Goal: Task Accomplishment & Management: Use online tool/utility

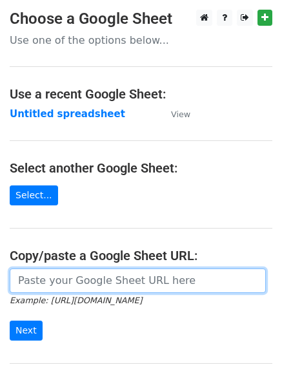
click at [93, 284] on input "url" at bounding box center [138, 281] width 256 height 24
click at [105, 285] on input "url" at bounding box center [138, 281] width 256 height 24
type input "https://docs.google.com/spreadsheets/d/1elQR0AQrUJWC-hri_64NDddoNQ0vAIu9kN5WAxp…"
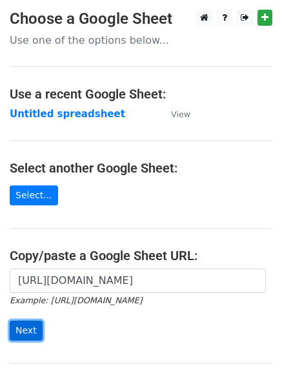
click at [29, 327] on input "Next" at bounding box center [26, 331] width 33 height 20
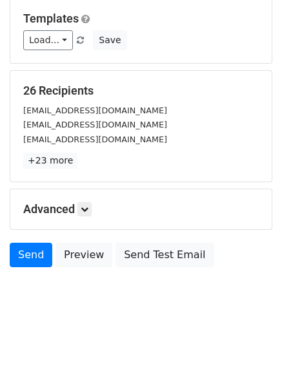
scroll to position [124, 0]
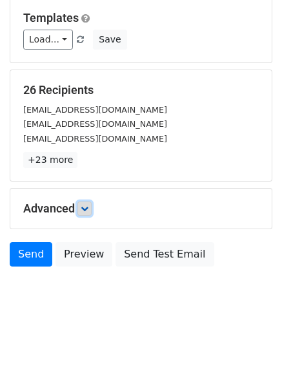
click at [82, 206] on link at bounding box center [84, 209] width 14 height 14
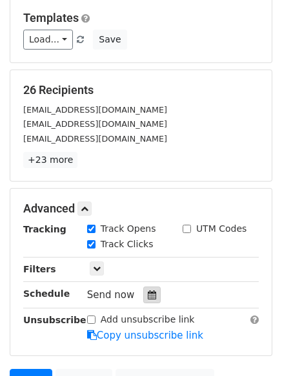
click at [148, 291] on icon at bounding box center [152, 295] width 8 height 9
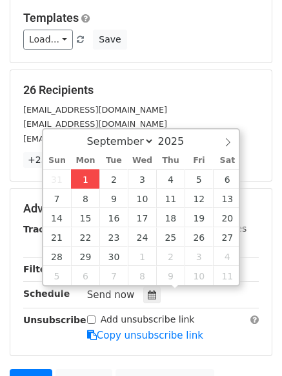
type input "2025-09-01 12:39"
type input "39"
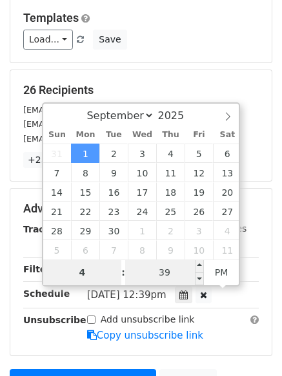
type input "4"
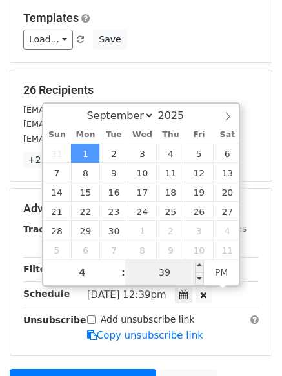
type input "2025-09-01 16:39"
type input "04"
click at [184, 272] on input "39" at bounding box center [164, 273] width 79 height 26
type input "0"
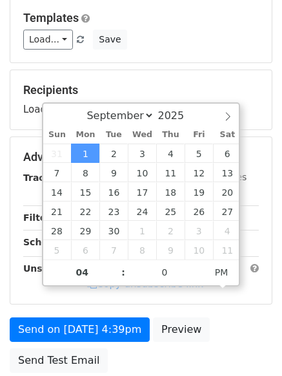
type input "2025-09-01 16:00"
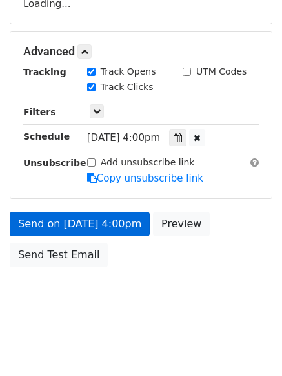
scroll to position [282, 0]
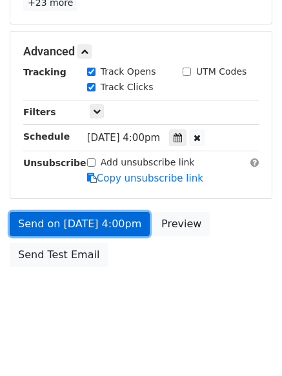
click at [52, 221] on link "Send on Sep 1 at 4:00pm" at bounding box center [80, 224] width 140 height 24
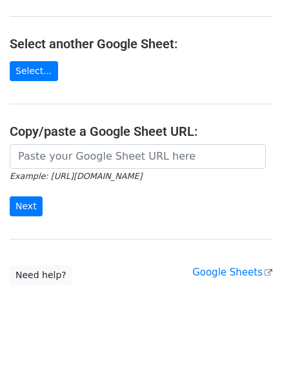
scroll to position [129, 0]
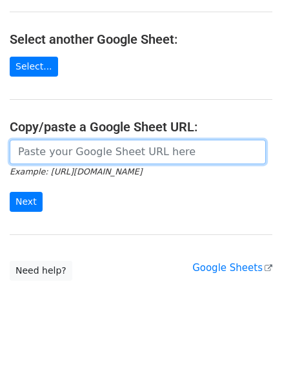
click at [88, 155] on input "url" at bounding box center [138, 152] width 256 height 24
type input "https://docs.google.com/spreadsheets/d/1elQR0AQrUJWC-hri_64NDddoNQ0vAIu9kN5WAxp…"
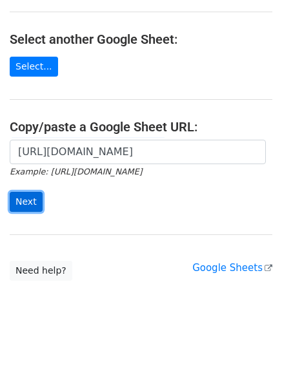
click at [17, 201] on input "Next" at bounding box center [26, 202] width 33 height 20
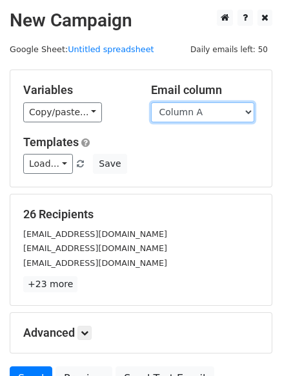
click at [251, 112] on select "Column A Column B Column C Column D" at bounding box center [202, 113] width 103 height 20
select select "Column B"
click at [151, 103] on select "Column A Column B Column C Column D" at bounding box center [202, 113] width 103 height 20
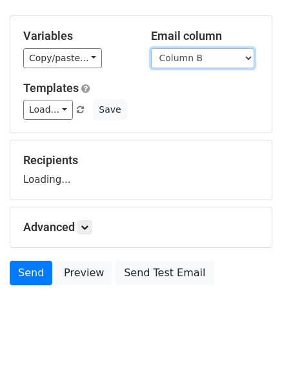
scroll to position [73, 0]
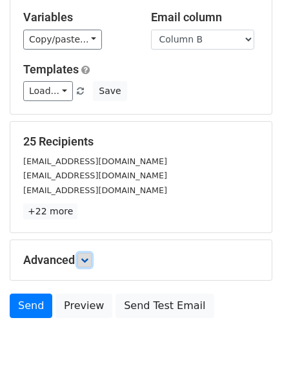
click at [85, 260] on icon at bounding box center [85, 261] width 8 height 8
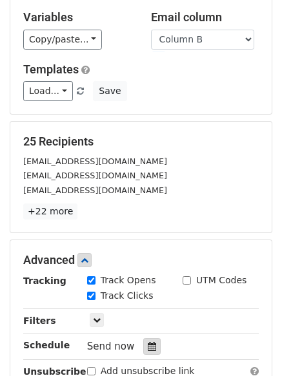
click at [148, 345] on icon at bounding box center [152, 346] width 8 height 9
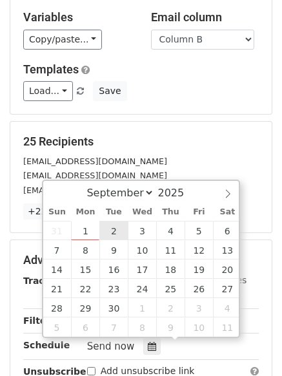
type input "2025-09-02 12:00"
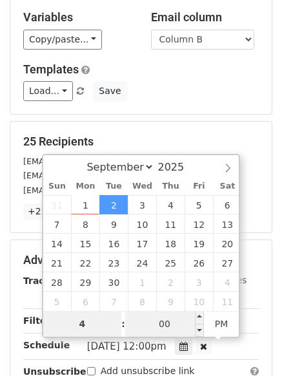
type input "4"
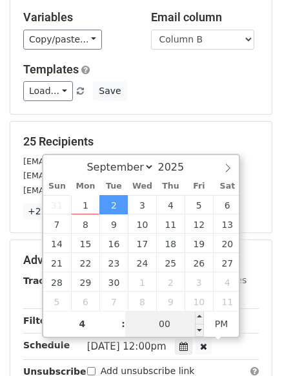
type input "2025-09-02 16:00"
type input "04"
click at [174, 322] on input "00" at bounding box center [164, 324] width 79 height 26
type input "5"
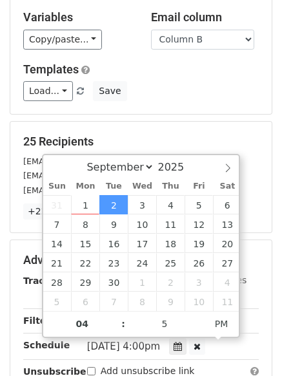
type input "2025-09-02 16:05"
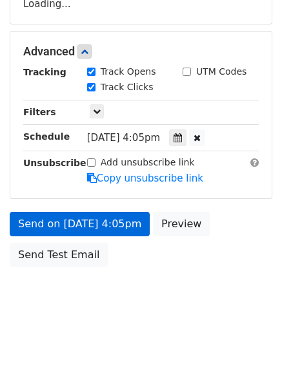
scroll to position [282, 0]
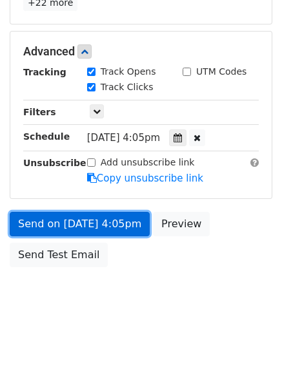
click at [59, 222] on link "Send on Sep 2 at 4:05pm" at bounding box center [80, 224] width 140 height 24
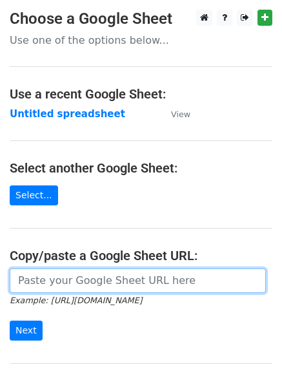
click at [88, 283] on input "url" at bounding box center [138, 281] width 256 height 24
click at [88, 280] on input "url" at bounding box center [138, 281] width 256 height 24
type input "https://docs.google.com/spreadsheets/d/1elQR0AQrUJWC-hri_64NDddoNQ0vAIu9kN5WAxp…"
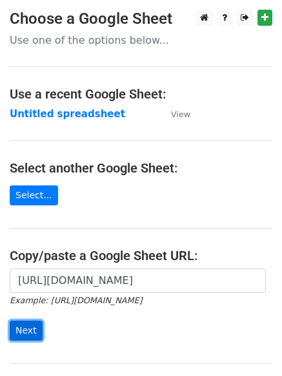
click at [22, 329] on input "Next" at bounding box center [26, 331] width 33 height 20
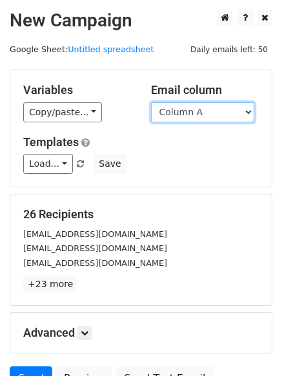
click at [246, 111] on select "Column A Column B Column C Column D" at bounding box center [202, 113] width 103 height 20
select select "Column C"
click at [151, 103] on select "Column A Column B Column C Column D" at bounding box center [202, 113] width 103 height 20
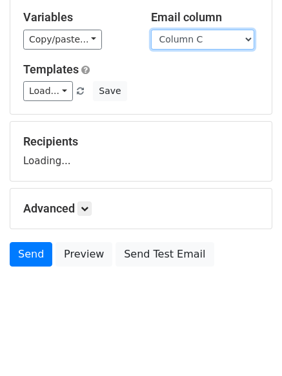
scroll to position [124, 0]
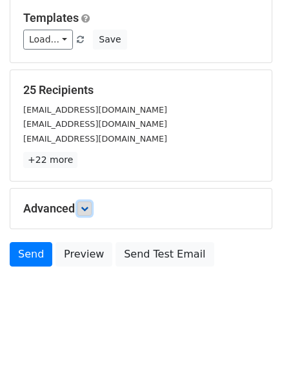
click at [88, 210] on icon at bounding box center [85, 209] width 8 height 8
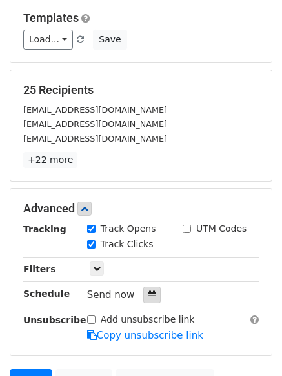
click at [143, 298] on div at bounding box center [151, 295] width 17 height 17
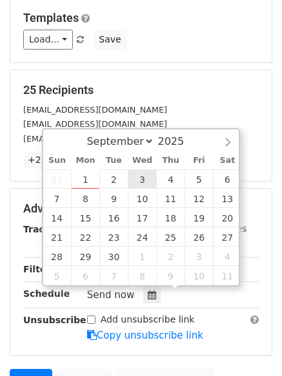
type input "2025-09-03 12:00"
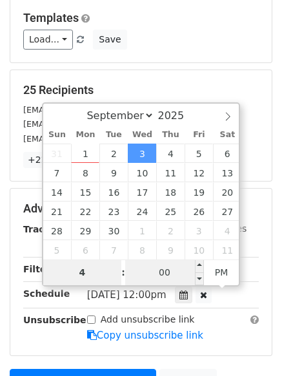
type input "4"
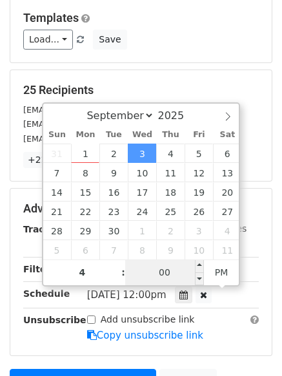
type input "2025-09-03 16:00"
type input "04"
click at [171, 277] on input "00" at bounding box center [164, 273] width 79 height 26
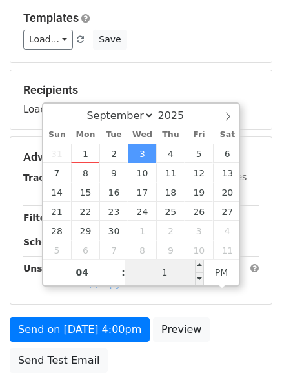
type input "10"
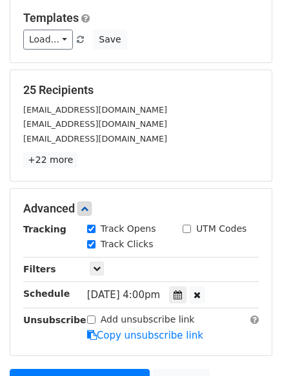
type input "2025-09-03 16:10"
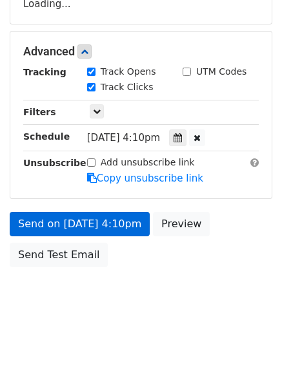
scroll to position [282, 0]
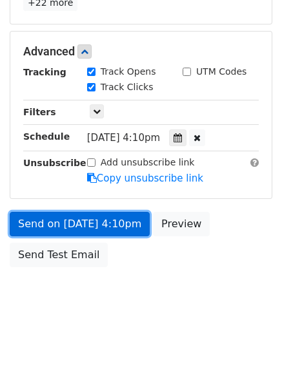
click at [66, 222] on link "Send on Sep 3 at 4:10pm" at bounding box center [80, 224] width 140 height 24
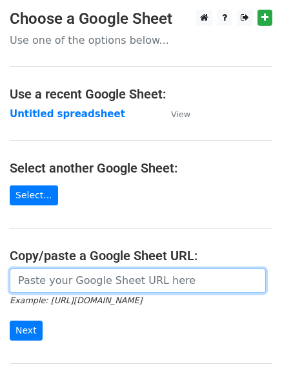
click at [97, 278] on input "url" at bounding box center [138, 281] width 256 height 24
type input "[URL][DOMAIN_NAME]"
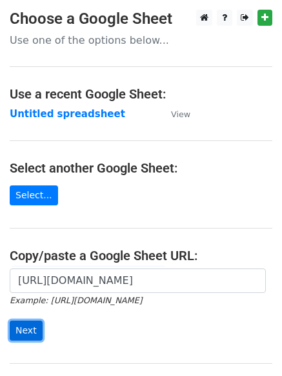
click at [31, 328] on input "Next" at bounding box center [26, 331] width 33 height 20
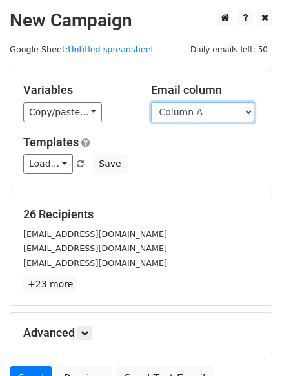
click at [248, 112] on select "Column A Column B Column C Column D" at bounding box center [202, 113] width 103 height 20
select select "Column D"
click at [151, 103] on select "Column A Column B Column C Column D" at bounding box center [202, 113] width 103 height 20
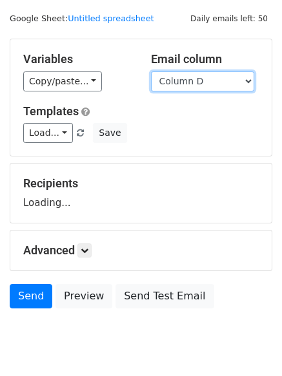
scroll to position [73, 0]
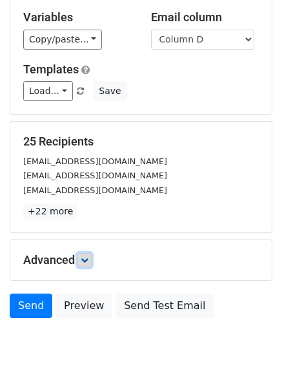
click at [82, 257] on link at bounding box center [84, 260] width 14 height 14
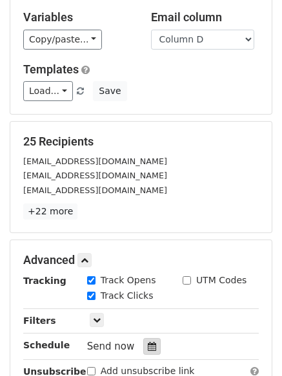
click at [148, 346] on icon at bounding box center [152, 346] width 8 height 9
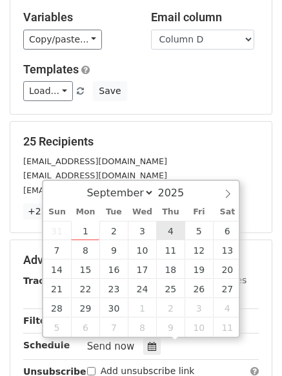
type input "[DATE] 12:00"
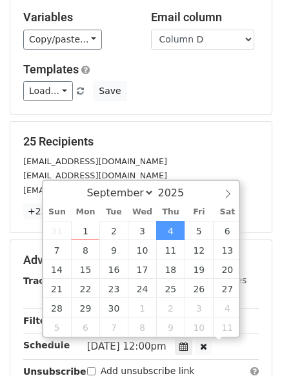
scroll to position [1, 0]
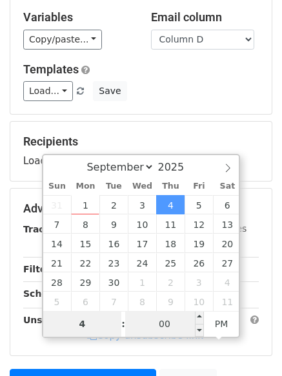
type input "4"
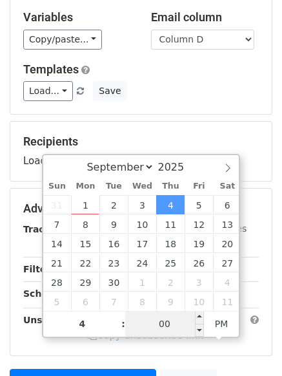
type input "[DATE] 16:00"
type input "04"
click at [160, 323] on input "00" at bounding box center [164, 324] width 79 height 26
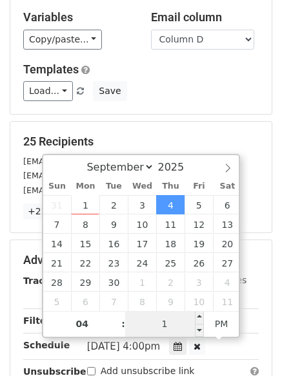
type input "15"
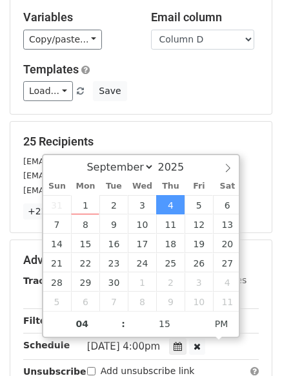
type input "[DATE] 16:15"
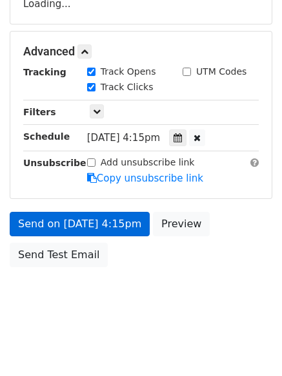
scroll to position [282, 0]
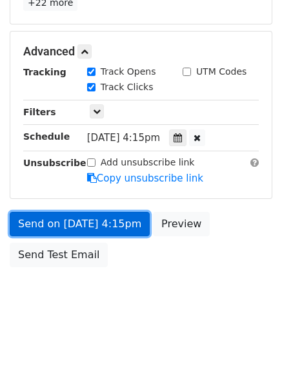
click at [94, 223] on link "Send on [DATE] 4:15pm" at bounding box center [80, 224] width 140 height 24
